Goal: Find specific page/section: Find specific page/section

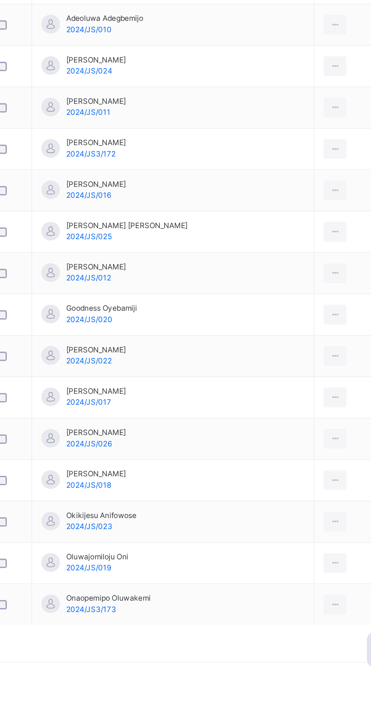
click at [269, 520] on td "[PERSON_NAME] 2024/JS/022" at bounding box center [222, 510] width 173 height 25
click at [177, 557] on span "[PERSON_NAME]" at bounding box center [174, 557] width 37 height 7
